Goal: Check status: Check status

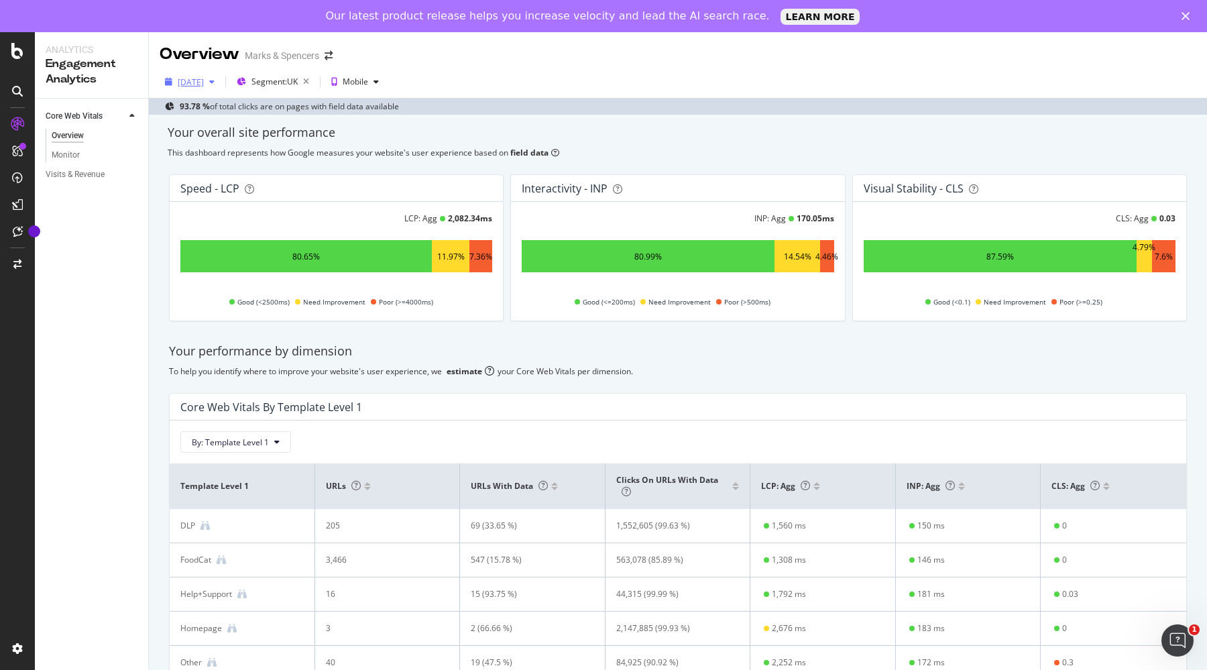
click at [204, 85] on div "[DATE]" at bounding box center [191, 81] width 26 height 11
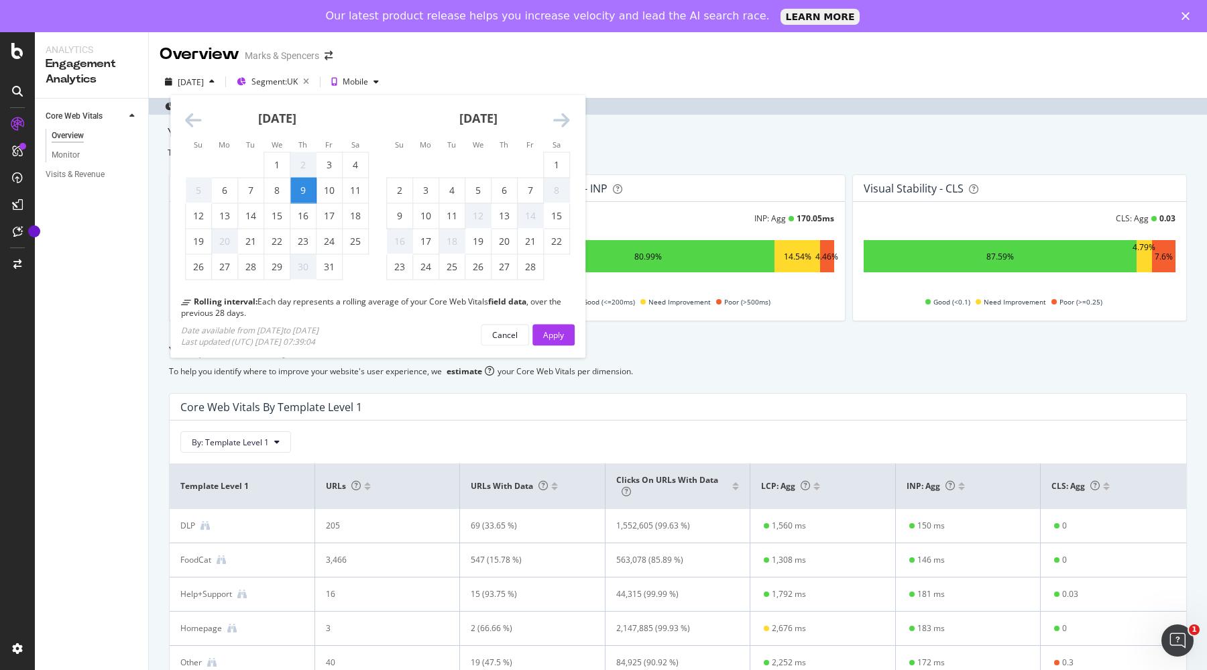
click at [561, 117] on icon "Move forward to switch to the next month." at bounding box center [561, 120] width 17 height 19
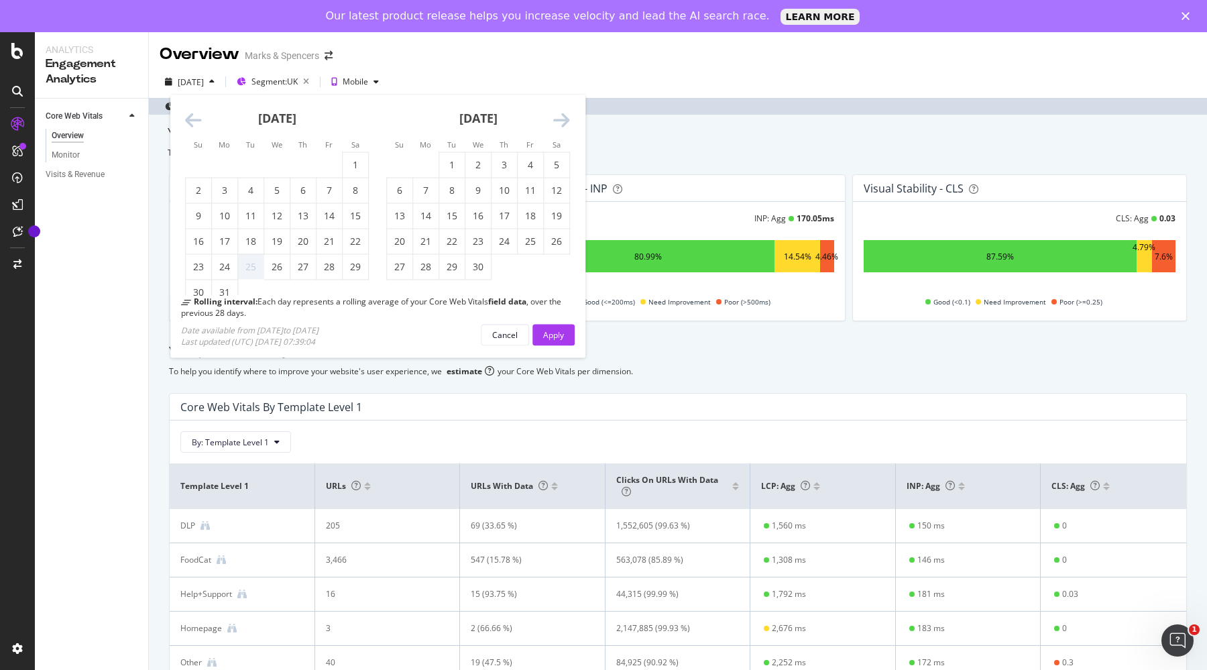
click at [561, 117] on icon "Move forward to switch to the next month." at bounding box center [561, 120] width 17 height 19
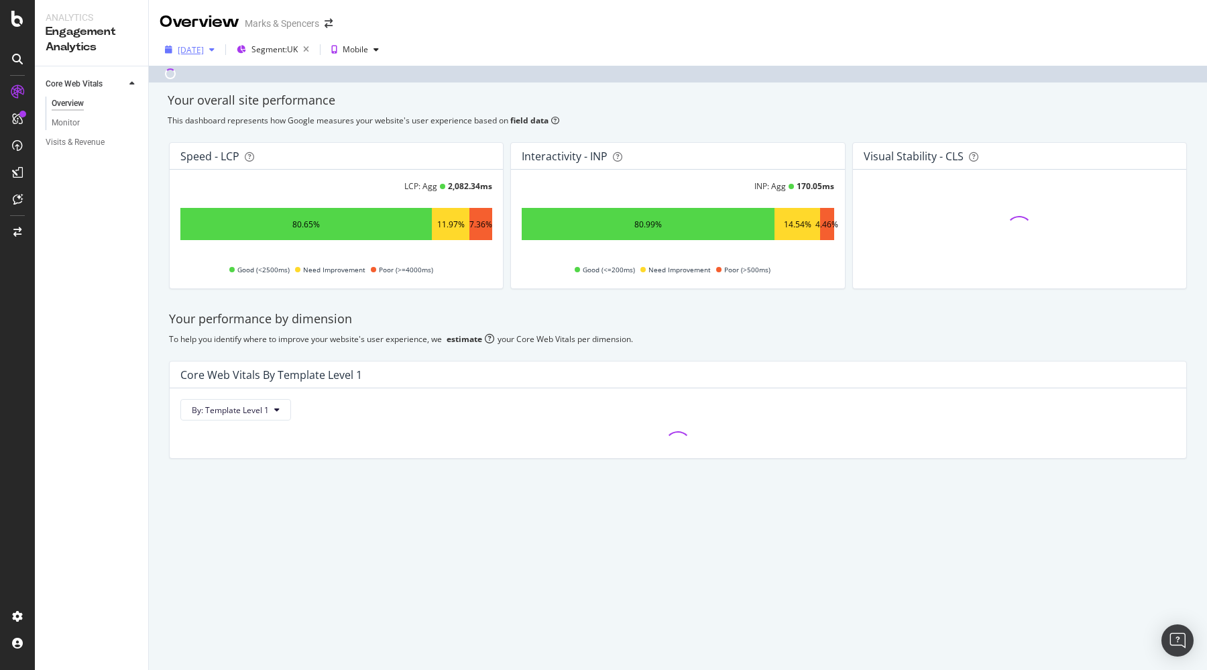
click at [204, 47] on div "[DATE]" at bounding box center [191, 49] width 26 height 11
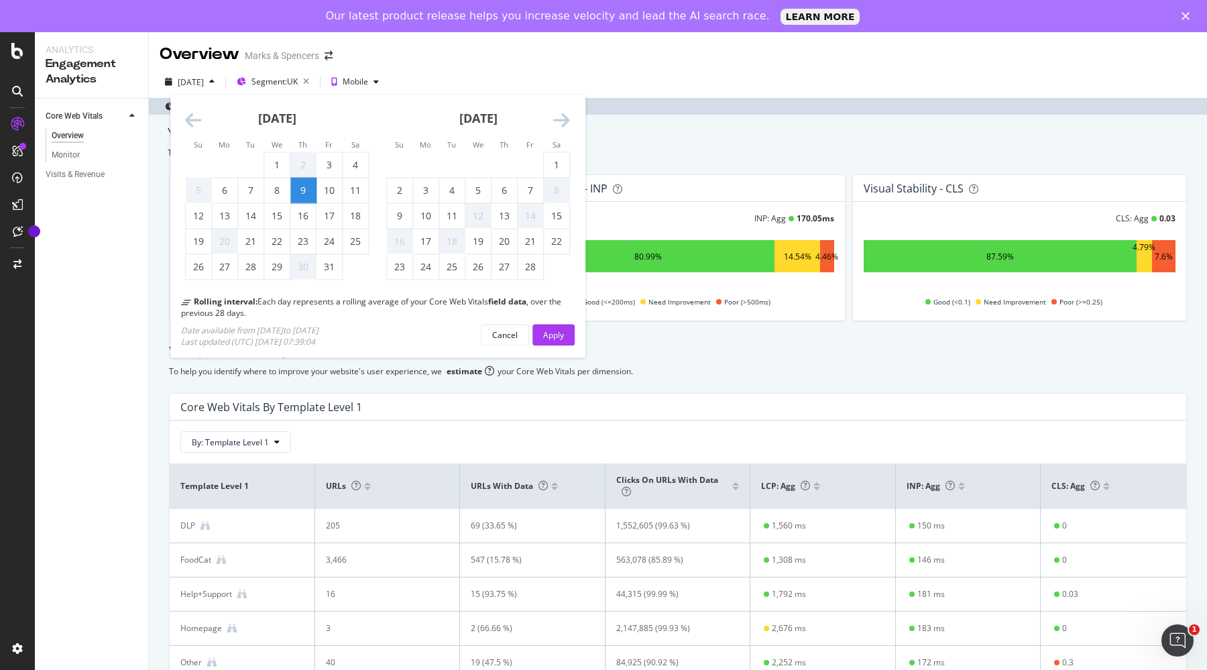
click at [565, 89] on div "Su Mo Tu We Th Fr Sa Su Mo Tu We Th Fr Sa [DATE] 1 2 3 4 5 6 7 8 9 10 11 12 13 …" at bounding box center [378, 227] width 437 height 284
click at [563, 121] on icon "Move forward to switch to the next month." at bounding box center [561, 120] width 17 height 19
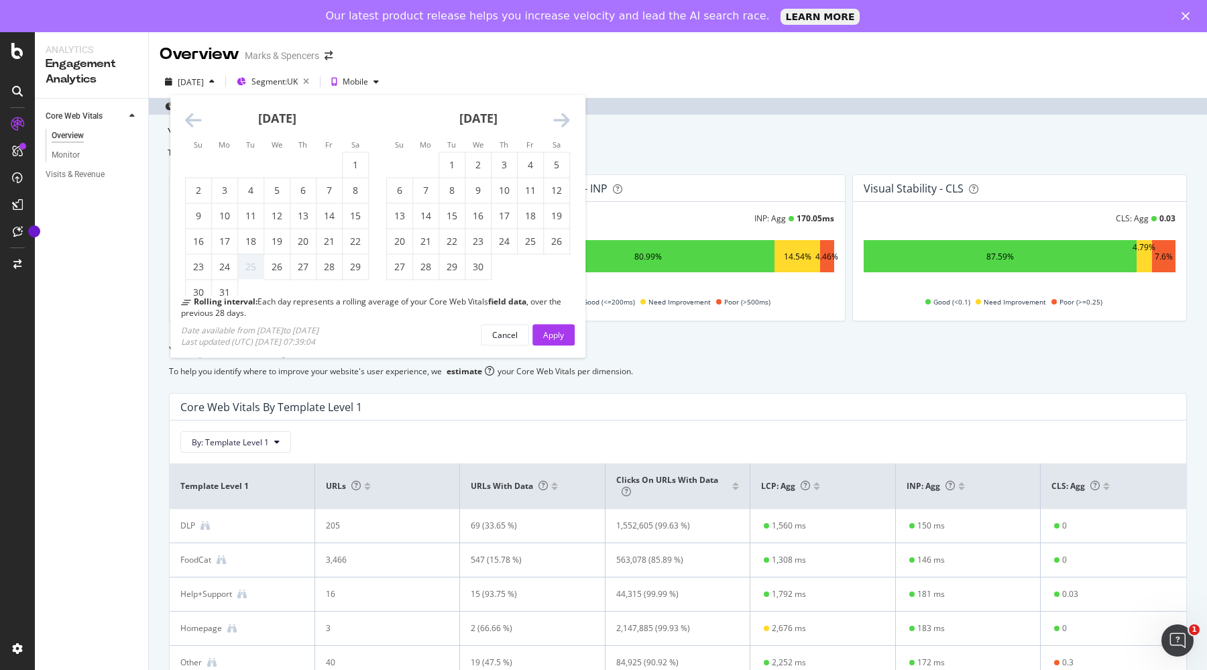
click at [563, 121] on icon "Move forward to switch to the next month." at bounding box center [561, 120] width 17 height 19
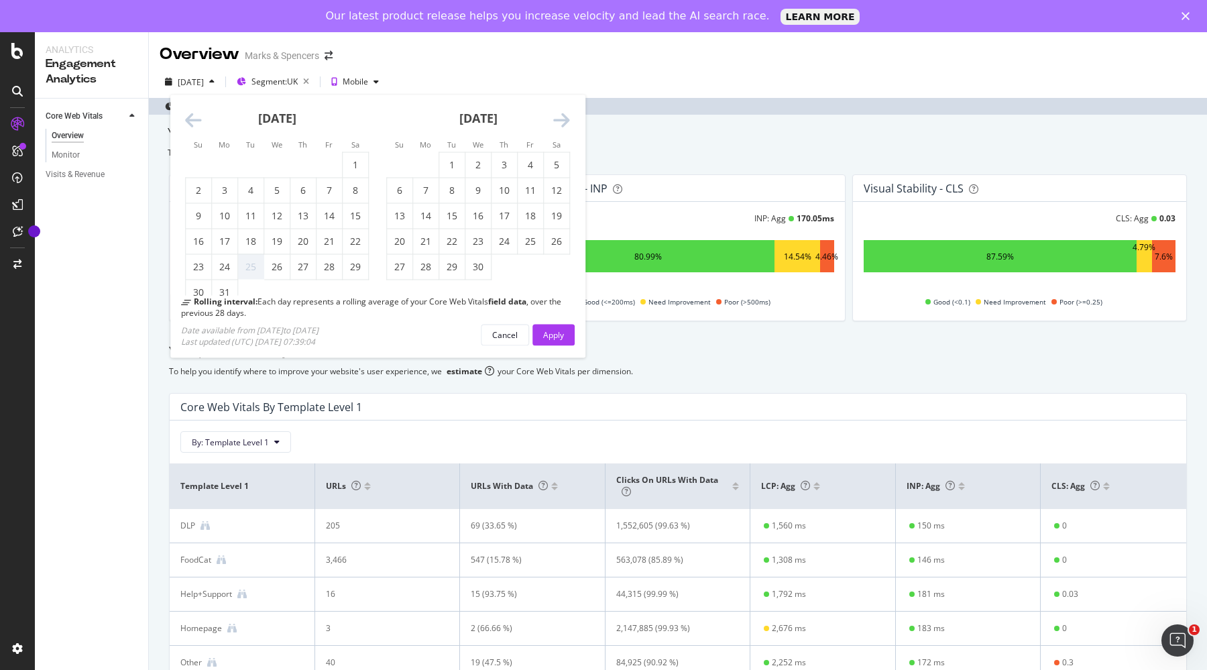
click at [563, 121] on icon "Move forward to switch to the next month." at bounding box center [561, 120] width 17 height 19
click at [555, 244] on div "26" at bounding box center [556, 241] width 25 height 13
click at [567, 130] on div "[DATE]" at bounding box center [478, 123] width 184 height 57
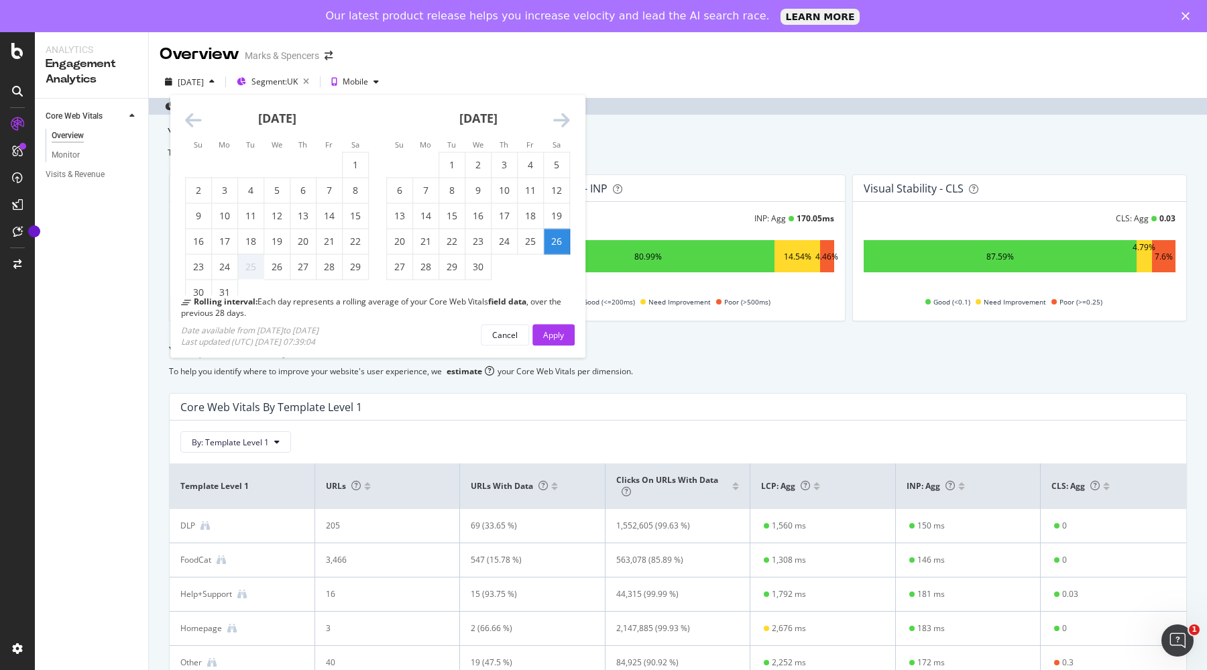
click at [564, 123] on icon "Move forward to switch to the next month." at bounding box center [561, 120] width 17 height 19
